Goal: Find specific page/section: Find specific page/section

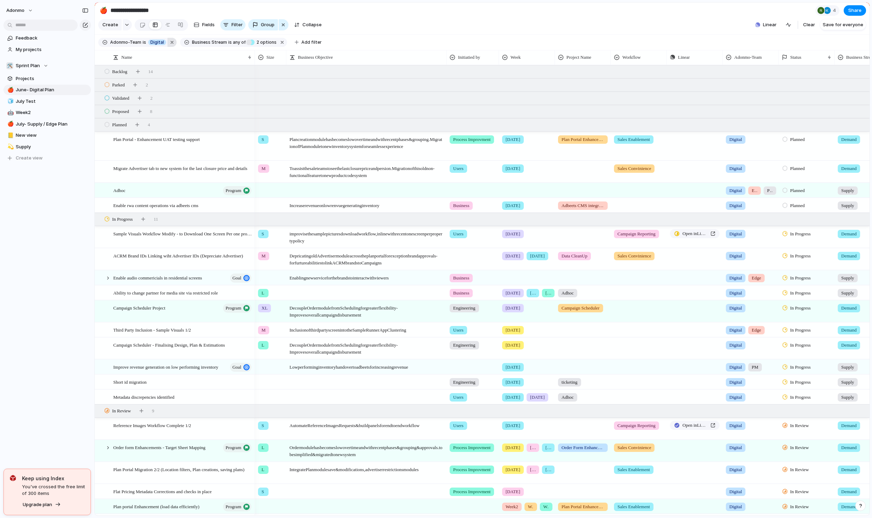
click at [167, 45] on button "button" at bounding box center [171, 42] width 9 height 9
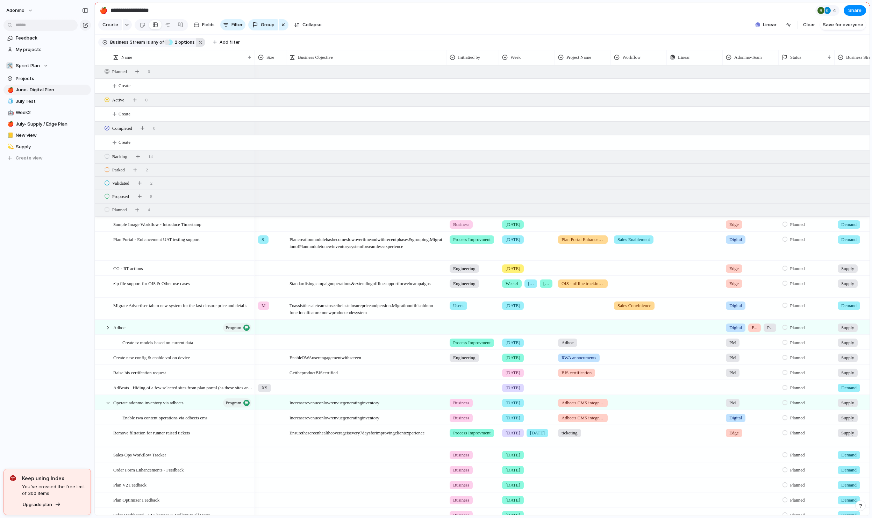
click at [200, 46] on button "button" at bounding box center [200, 42] width 9 height 9
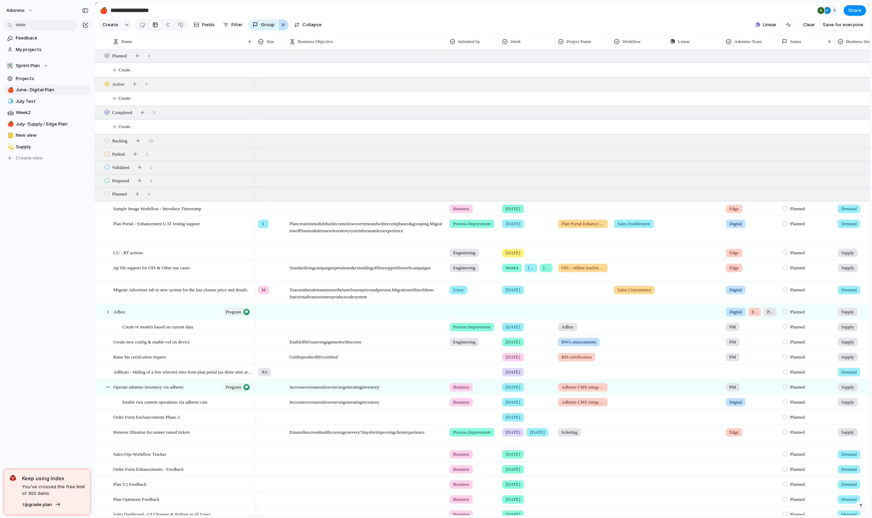
click at [284, 28] on div "button" at bounding box center [283, 25] width 6 height 8
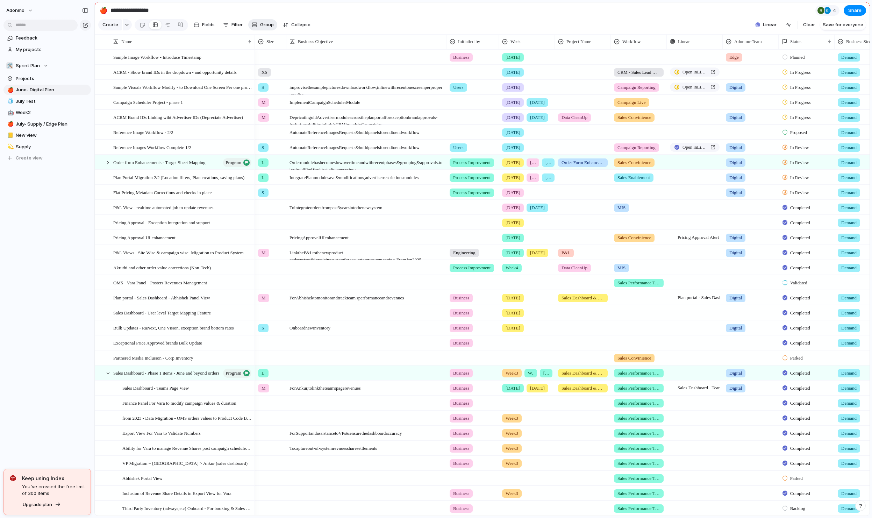
click at [261, 28] on span "Group" at bounding box center [267, 24] width 14 height 7
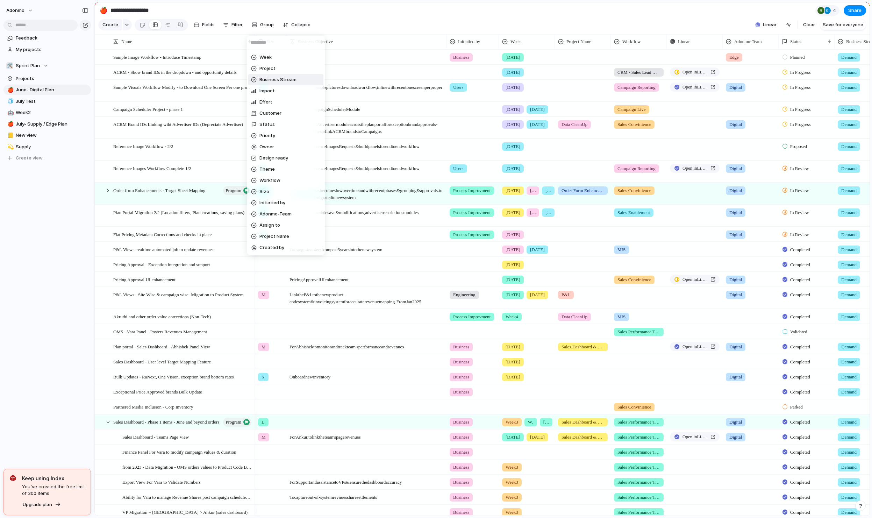
click at [274, 77] on span "Business Stream" at bounding box center [277, 79] width 37 height 7
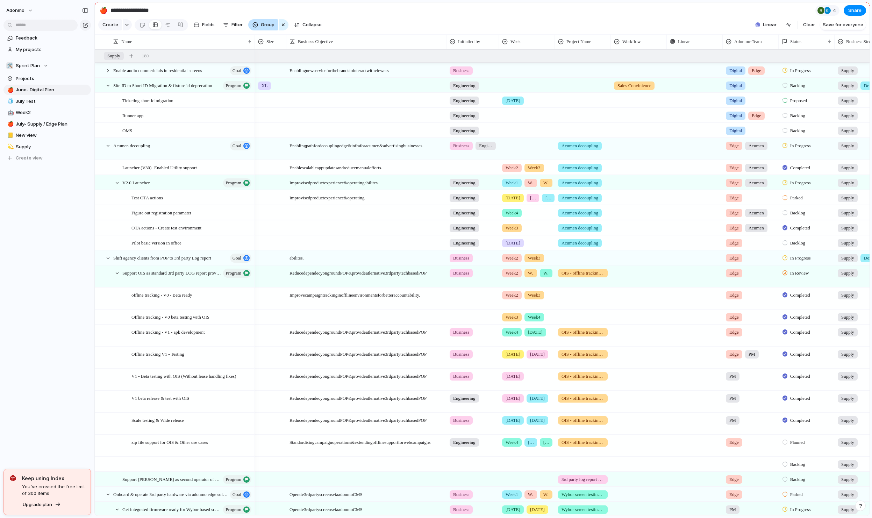
click at [256, 27] on div "button" at bounding box center [255, 25] width 6 height 6
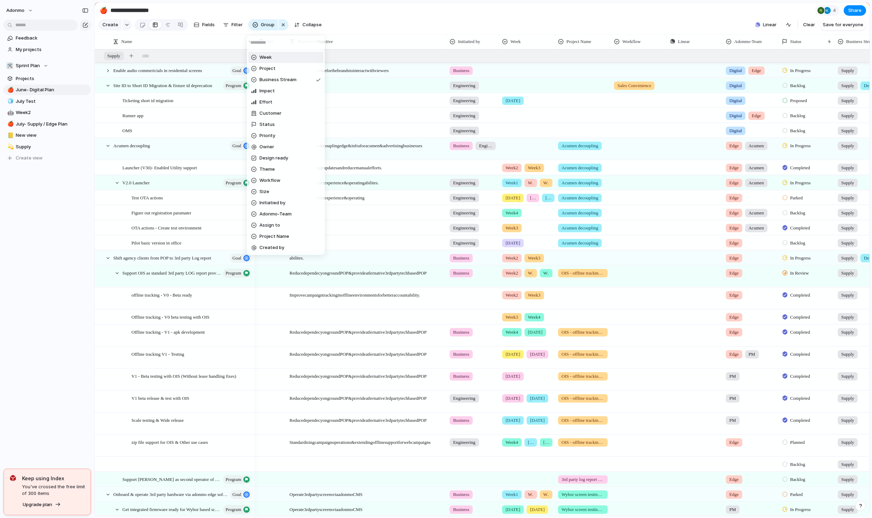
click at [367, 25] on div "Week Project Business Stream Impact Effort Customer Status Priority Owner Desig…" at bounding box center [436, 259] width 872 height 518
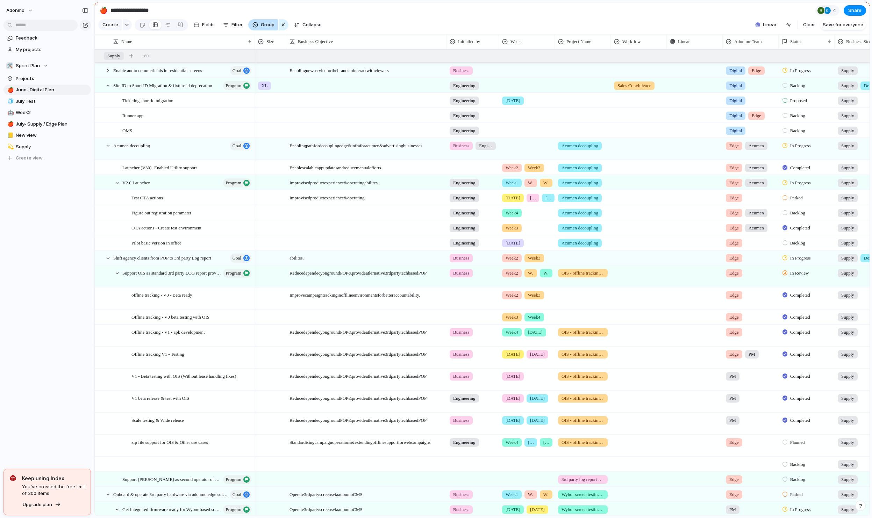
click at [265, 27] on span "Group" at bounding box center [268, 24] width 14 height 7
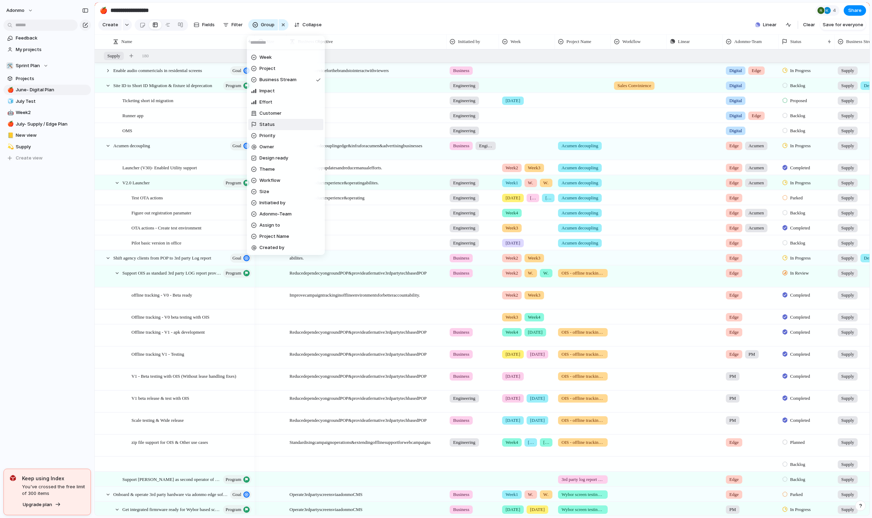
click at [274, 124] on li "Status" at bounding box center [285, 124] width 75 height 11
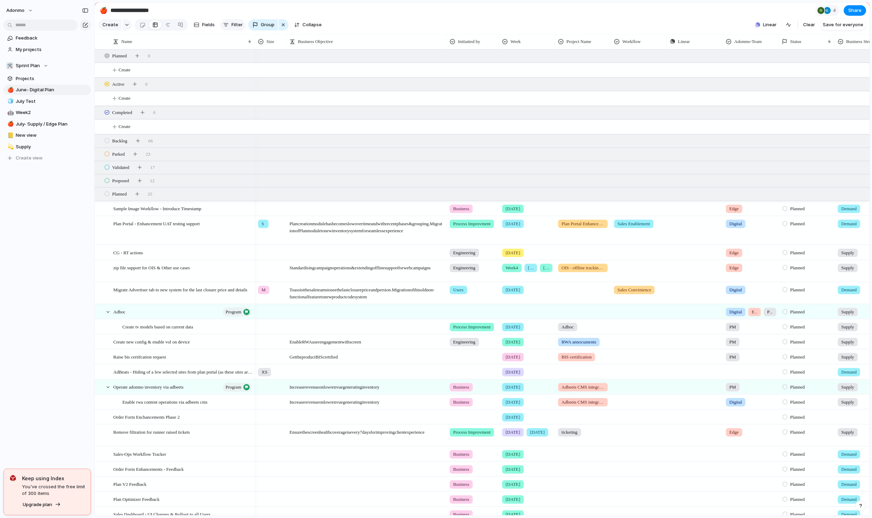
click at [226, 28] on div "button" at bounding box center [226, 25] width 6 height 6
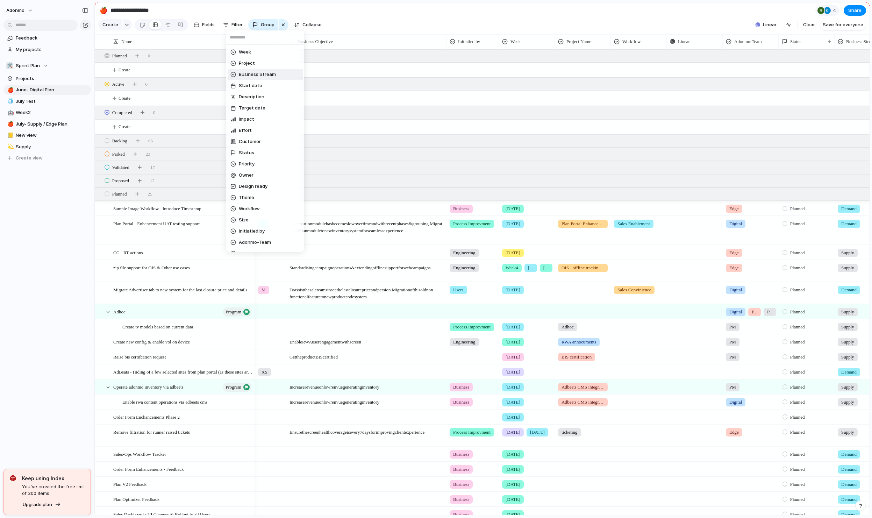
click at [254, 75] on span "Business Stream" at bounding box center [257, 74] width 37 height 7
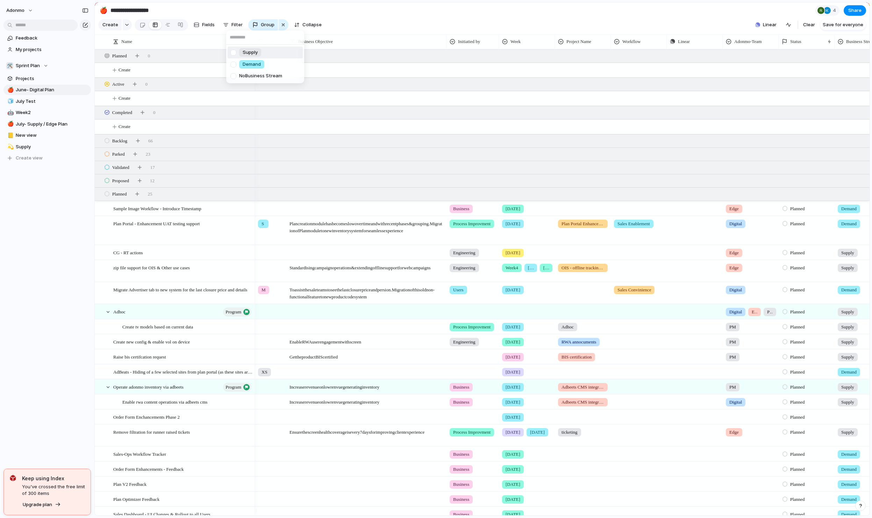
click at [241, 56] on div "Supply" at bounding box center [250, 52] width 22 height 8
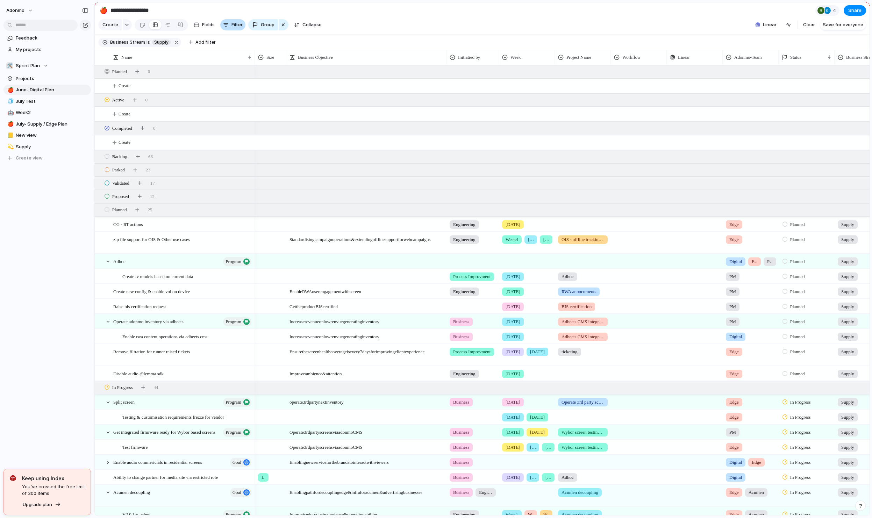
click at [228, 28] on button "Filter" at bounding box center [232, 24] width 25 height 11
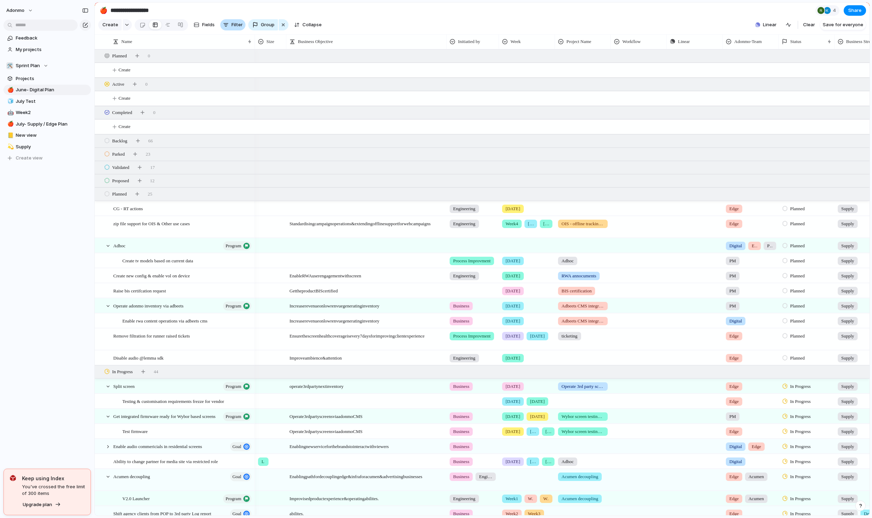
click at [236, 28] on span "Filter" at bounding box center [236, 24] width 11 height 7
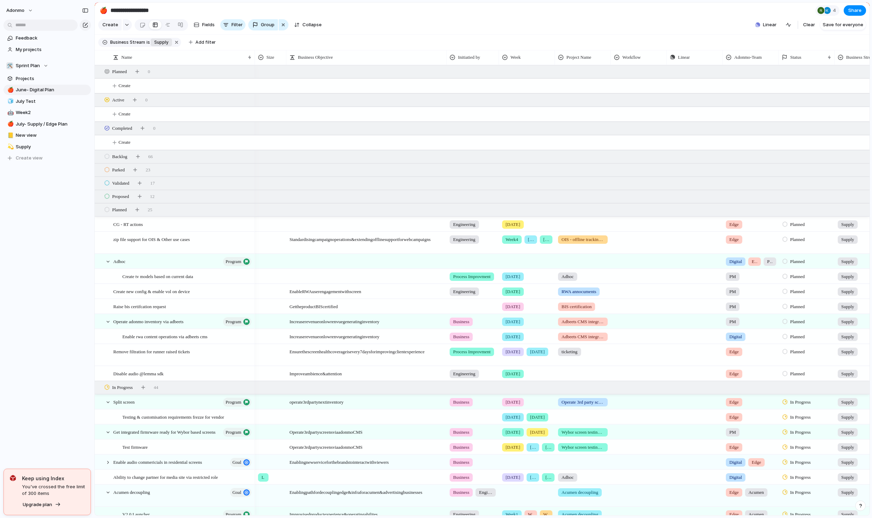
click at [163, 45] on span "Supply" at bounding box center [161, 42] width 14 height 6
click at [190, 83] on span "Demand" at bounding box center [188, 84] width 18 height 7
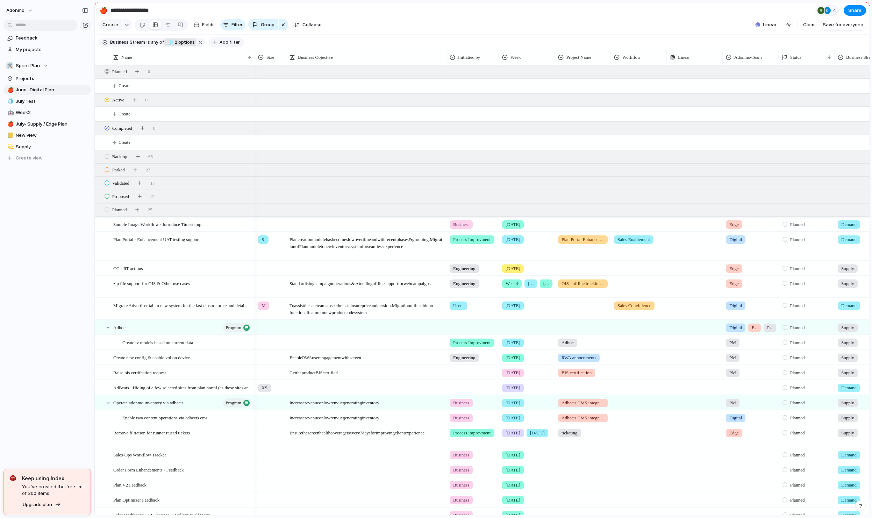
click at [224, 45] on span "Add filter" at bounding box center [229, 42] width 20 height 6
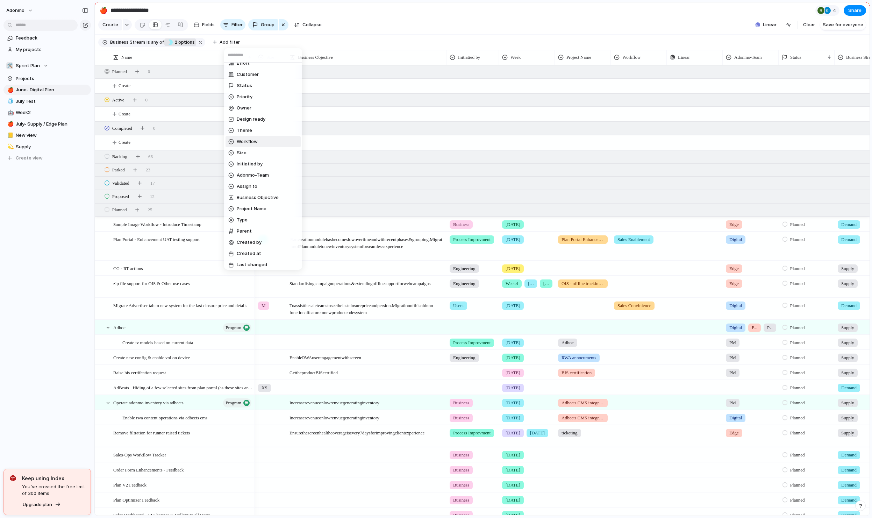
scroll to position [76, 0]
click at [254, 174] on span "Adonmo-Team" at bounding box center [253, 172] width 32 height 7
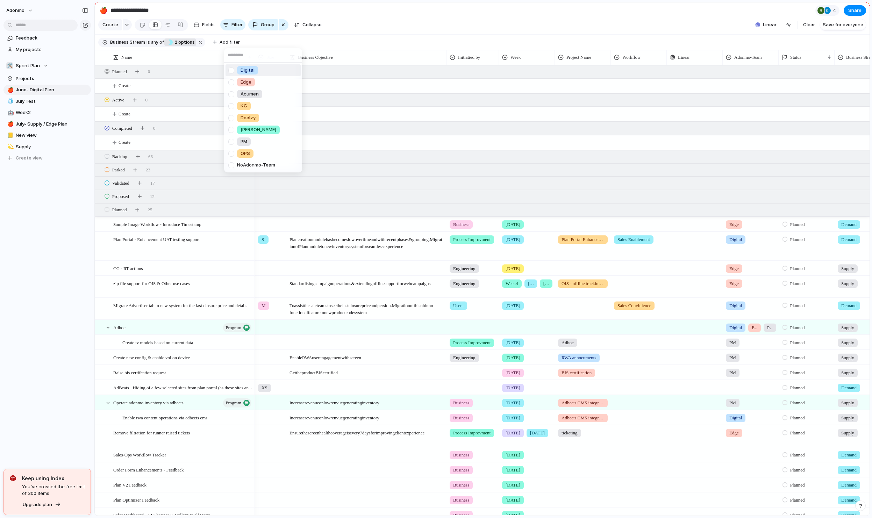
click at [247, 69] on span "Digital" at bounding box center [247, 70] width 14 height 7
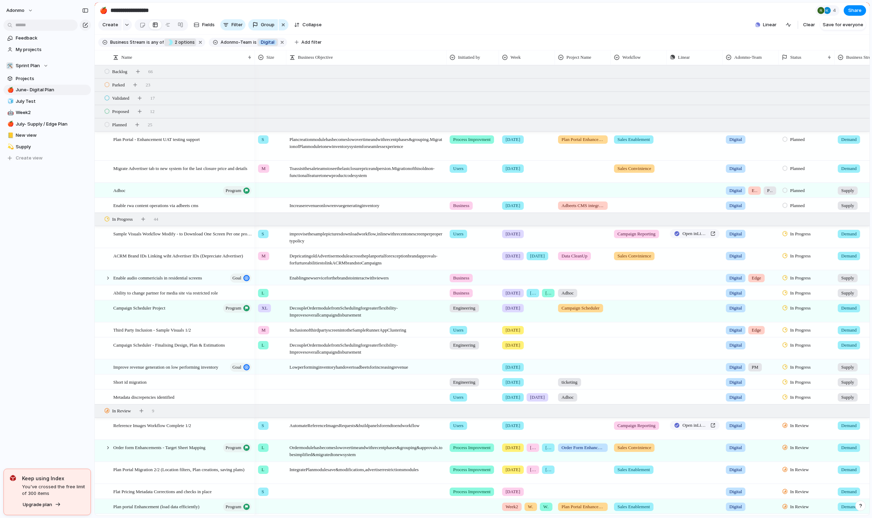
click at [261, 45] on span "Digital" at bounding box center [268, 42] width 14 height 6
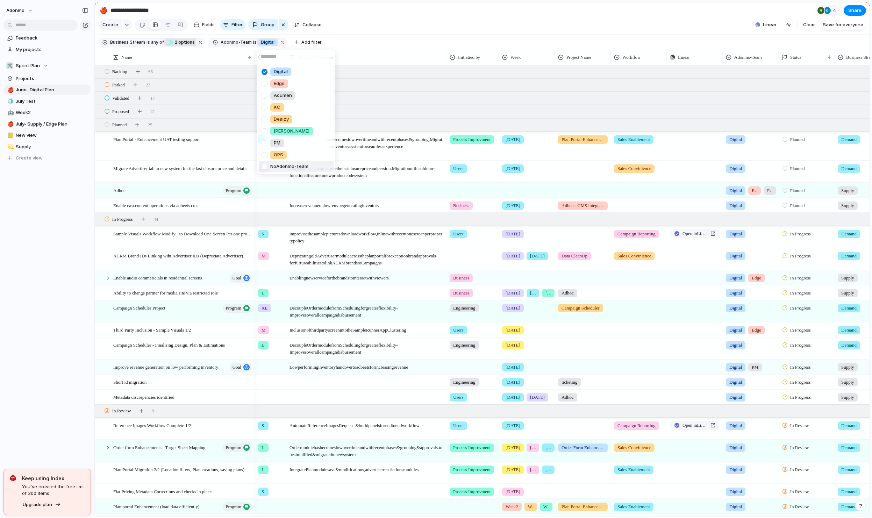
click at [264, 165] on div at bounding box center [264, 166] width 12 height 12
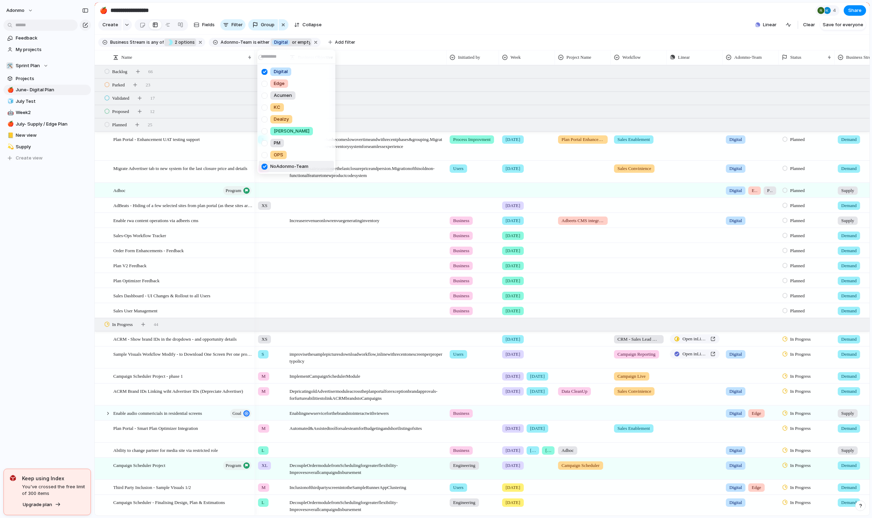
click at [109, 117] on div "Digital Edge Acumen KC Dealzy [PERSON_NAME] PM OPS No Adonmo-Team" at bounding box center [436, 259] width 872 height 518
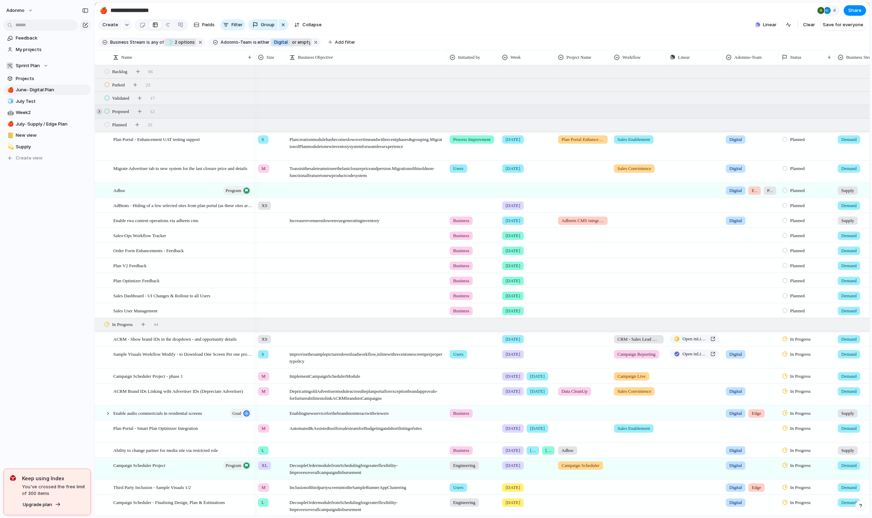
click at [99, 115] on div at bounding box center [99, 111] width 6 height 6
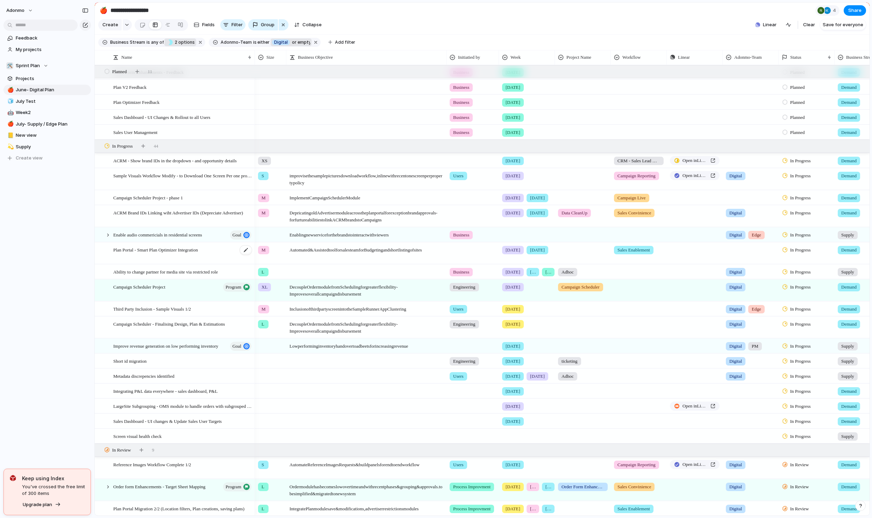
scroll to position [336, 0]
